Goal: Task Accomplishment & Management: Use online tool/utility

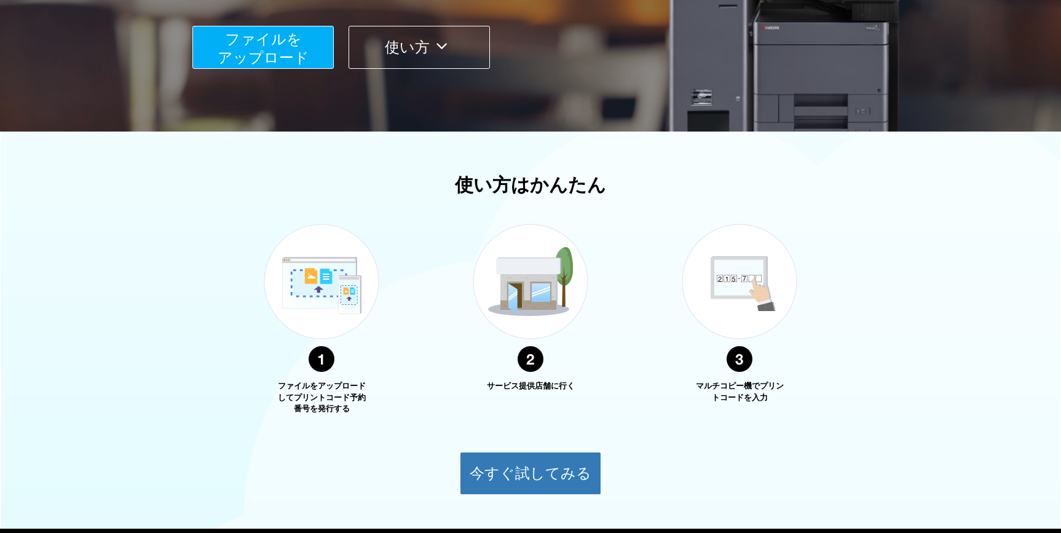
scroll to position [307, 0]
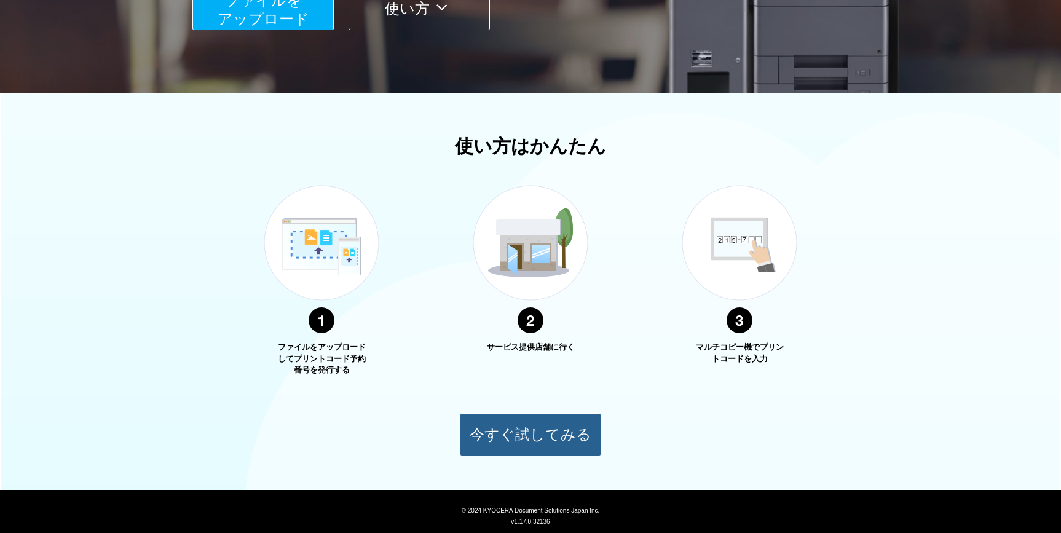
click at [495, 430] on button "今すぐ試してみる" at bounding box center [530, 434] width 141 height 43
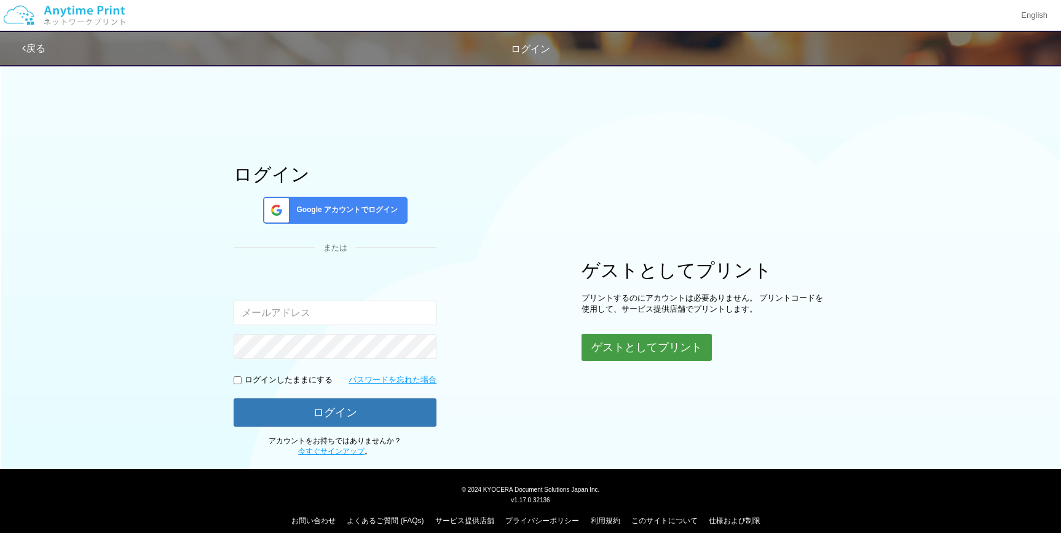
click at [632, 334] on button "ゲストとしてプリント" at bounding box center [646, 347] width 130 height 27
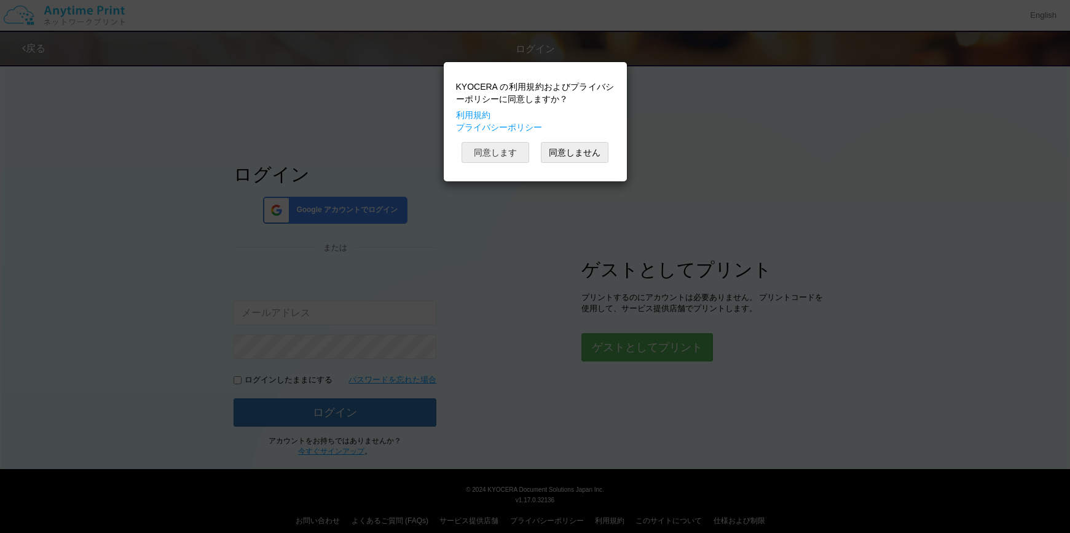
click at [509, 155] on button "同意します" at bounding box center [496, 152] width 68 height 21
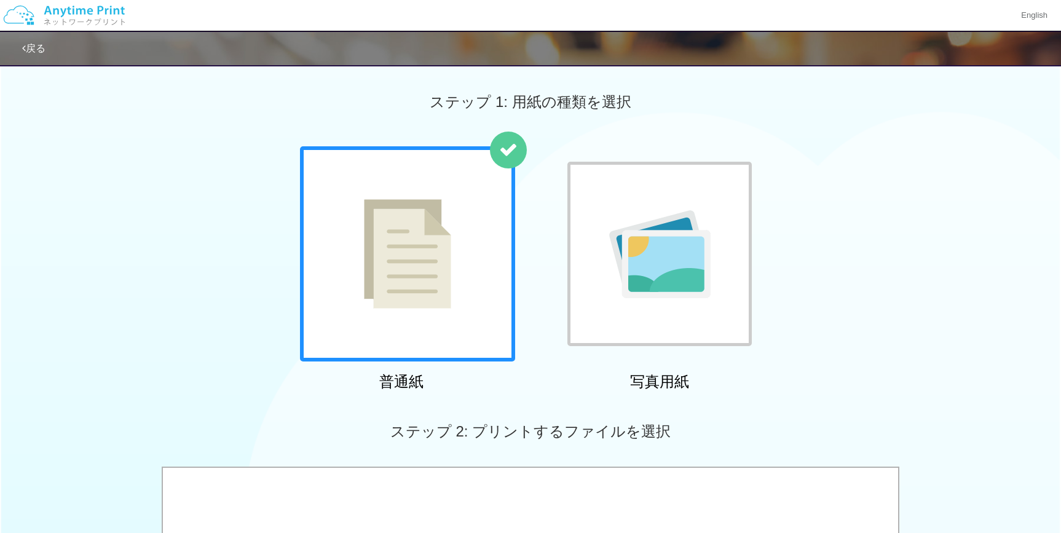
click at [460, 243] on div at bounding box center [407, 253] width 215 height 215
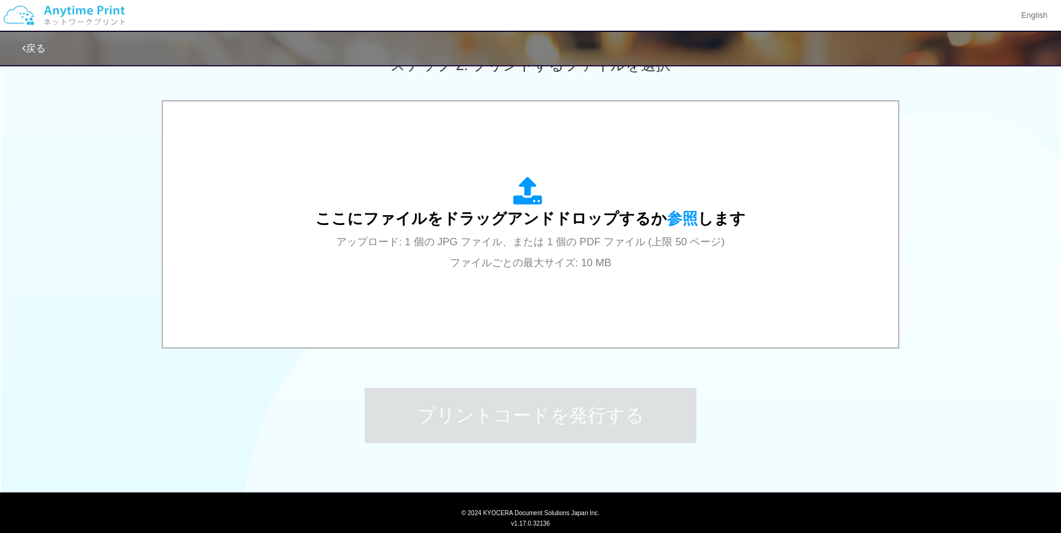
scroll to position [369, 0]
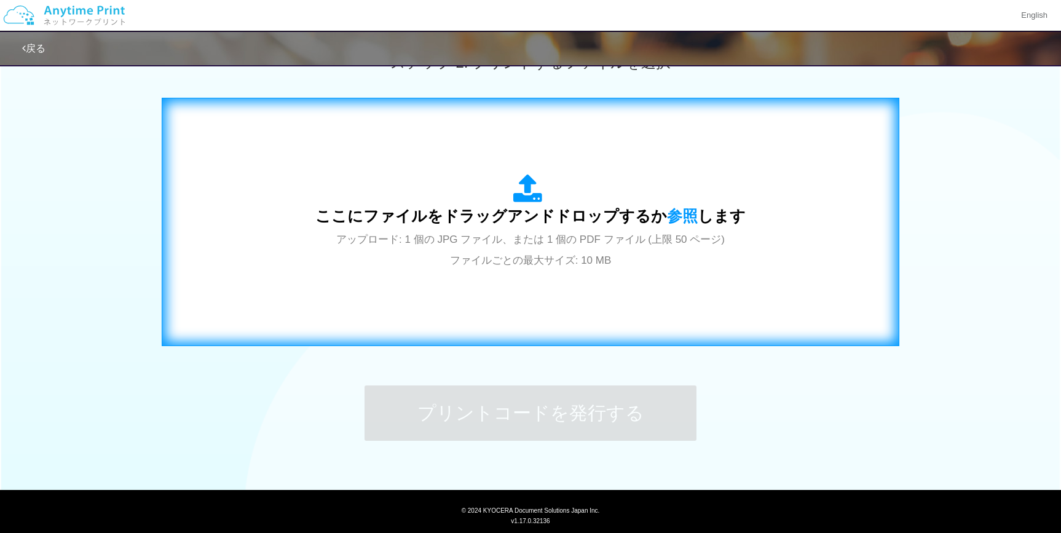
click at [580, 224] on span "ここにファイルをドラッグアンドドロップするか 参照 します" at bounding box center [530, 215] width 430 height 17
